Goal: Task Accomplishment & Management: Manage account settings

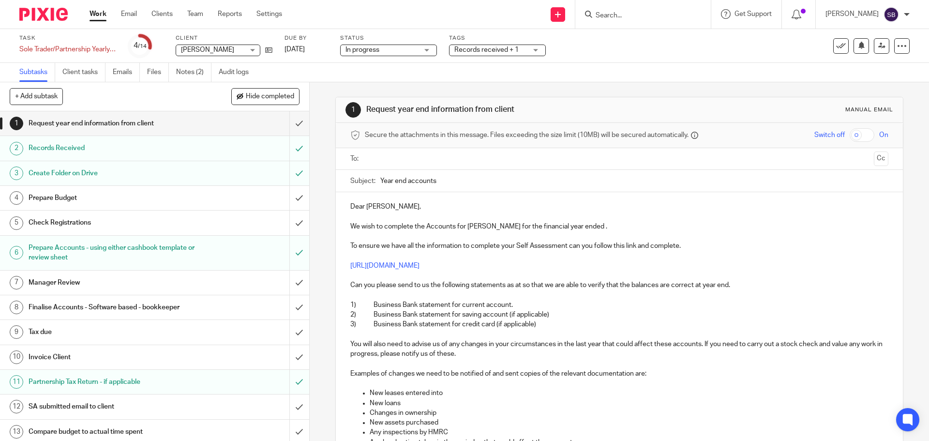
scroll to position [326, 0]
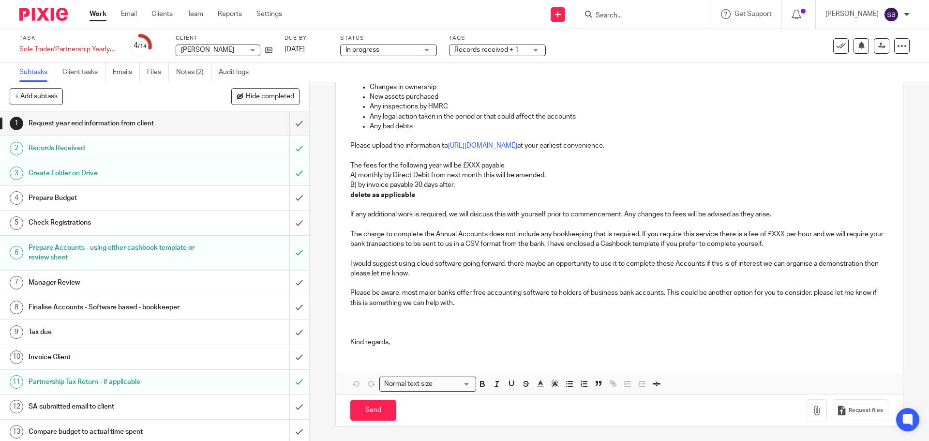
click at [538, 48] on div "Records received + 1" at bounding box center [497, 51] width 97 height 12
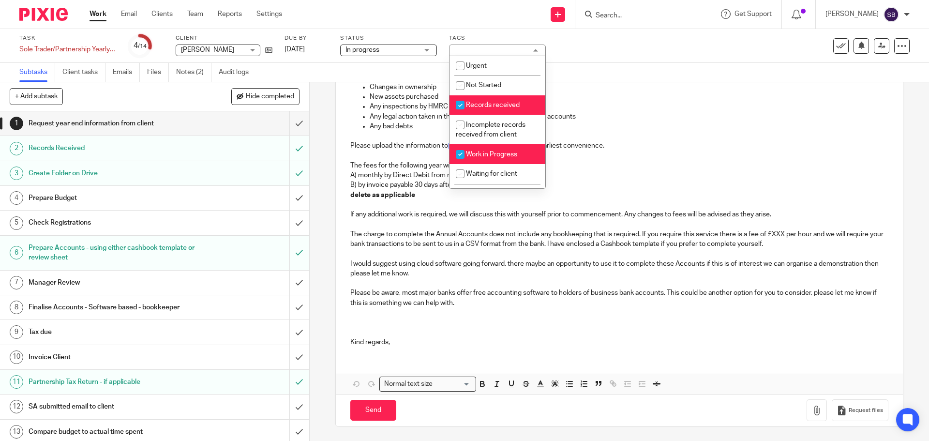
click at [461, 156] on input "checkbox" at bounding box center [460, 154] width 18 height 18
checkbox input "false"
click at [461, 106] on input "checkbox" at bounding box center [460, 105] width 18 height 18
checkbox input "false"
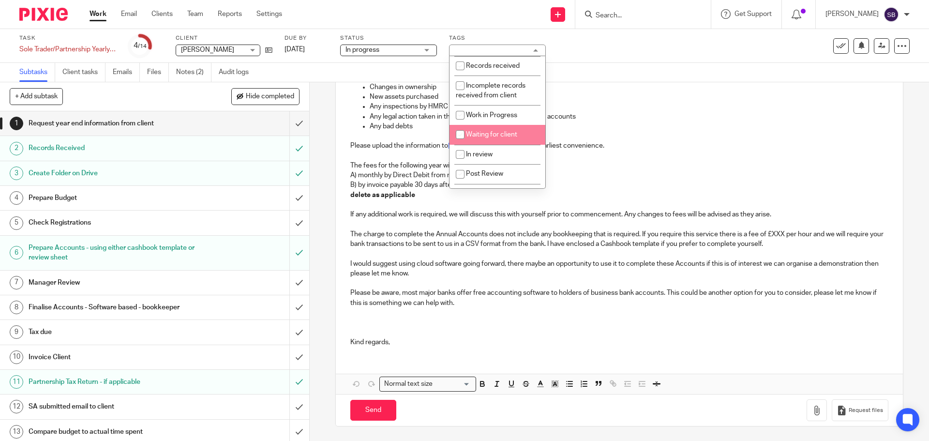
scroll to position [97, 0]
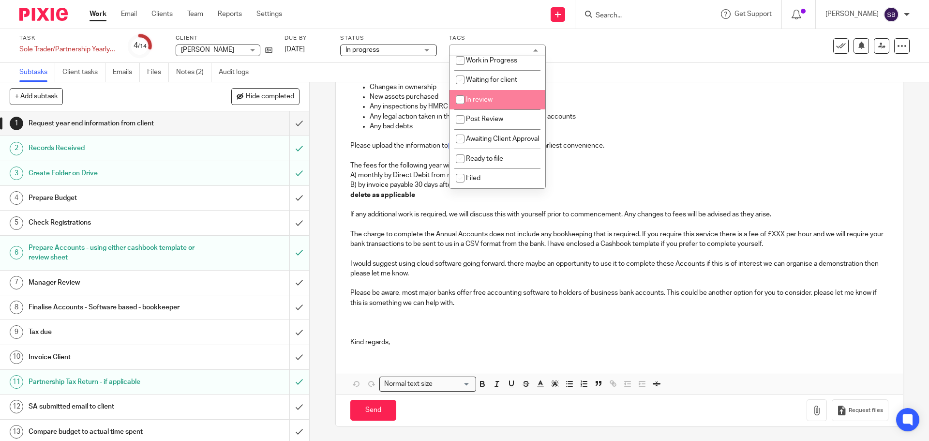
click at [460, 101] on input "checkbox" at bounding box center [460, 100] width 18 height 18
checkbox input "true"
click at [652, 56] on div "Task Sole Trader/Partnership Yearly accounts and tax return Save Sole Trader/Pa…" at bounding box center [390, 45] width 742 height 23
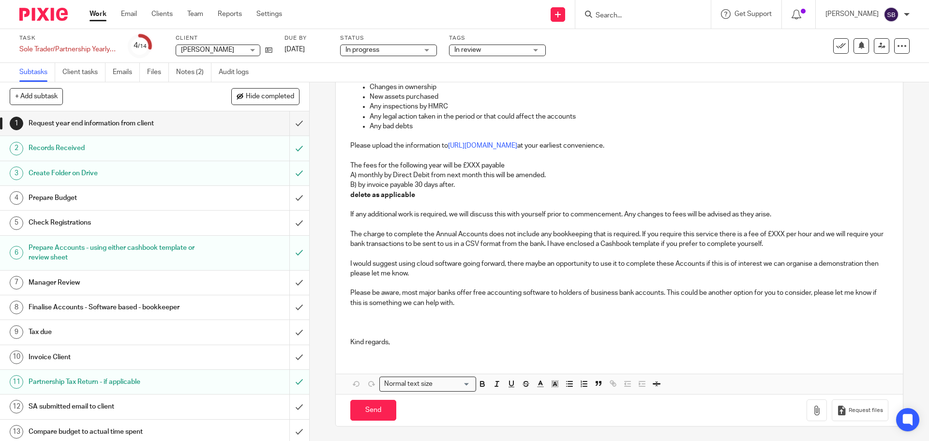
click at [637, 15] on input "Search" at bounding box center [638, 16] width 87 height 9
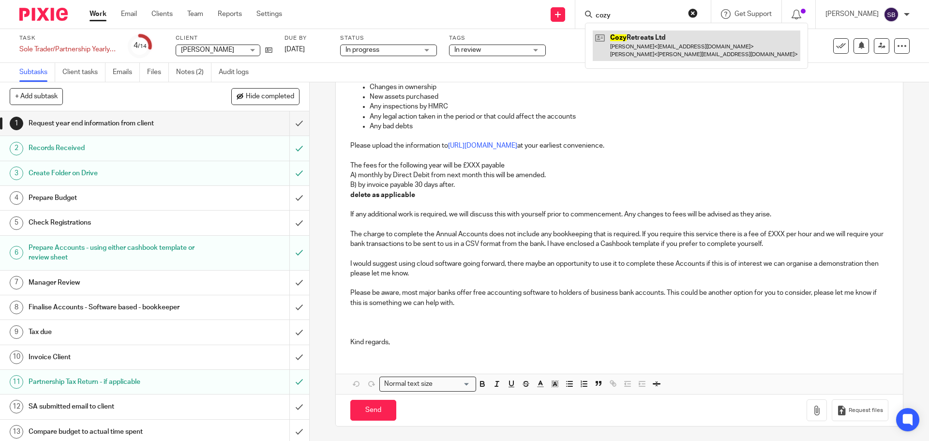
type input "cozy"
click at [645, 39] on link at bounding box center [697, 45] width 208 height 30
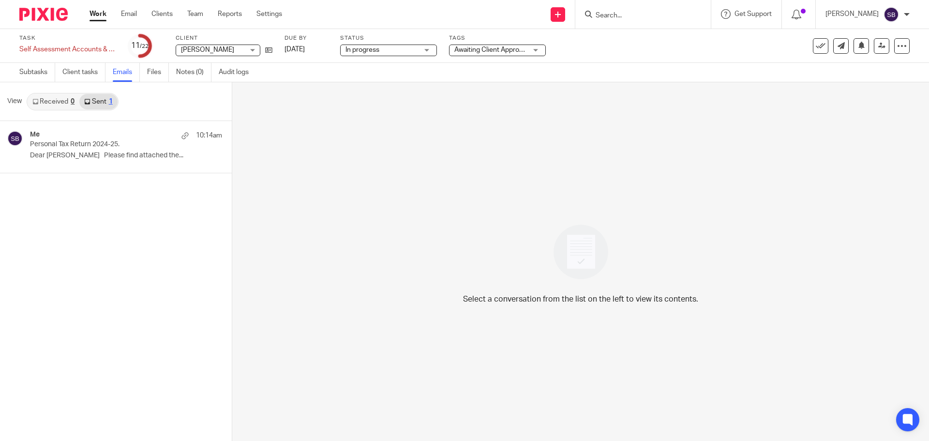
click at [641, 15] on input "Search" at bounding box center [638, 16] width 87 height 9
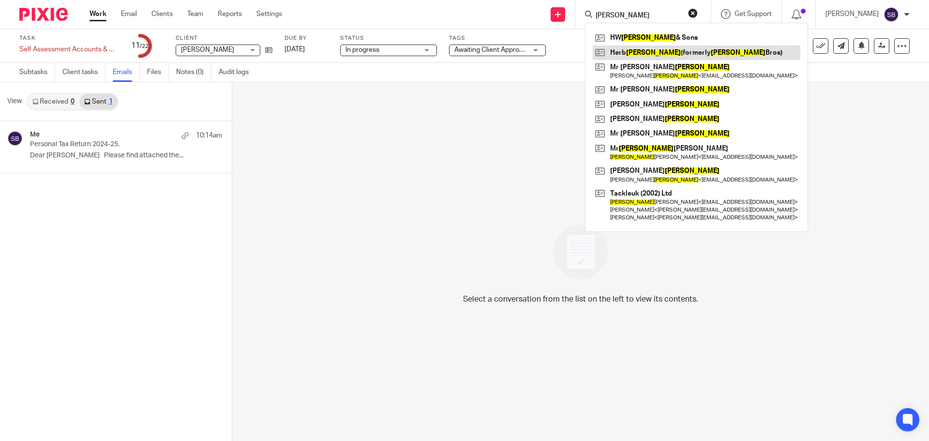
type input "stott"
click at [650, 49] on link at bounding box center [697, 53] width 208 height 15
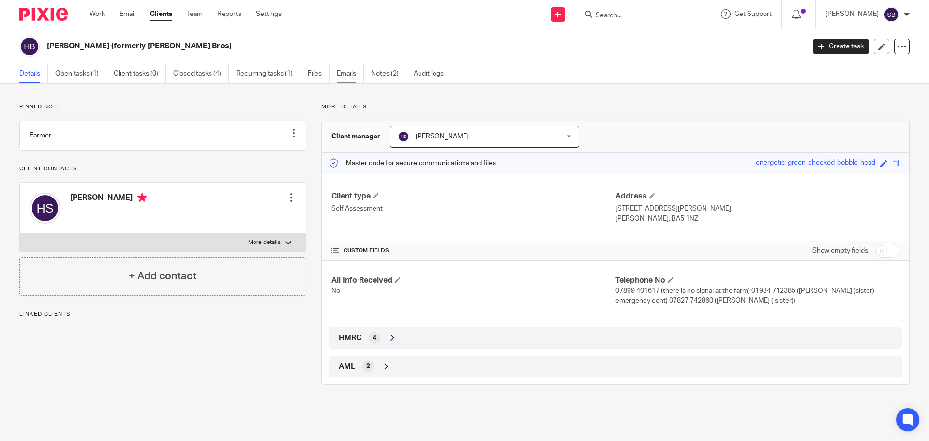
click at [345, 72] on link "Emails" at bounding box center [350, 73] width 27 height 19
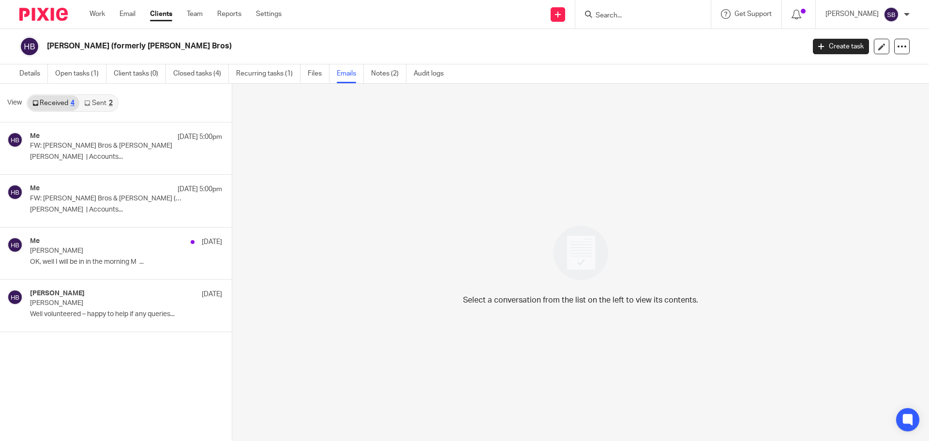
click at [63, 103] on link "Received 4" at bounding box center [54, 102] width 52 height 15
click at [64, 103] on link "Received 4" at bounding box center [54, 102] width 52 height 15
